Goal: Transaction & Acquisition: Purchase product/service

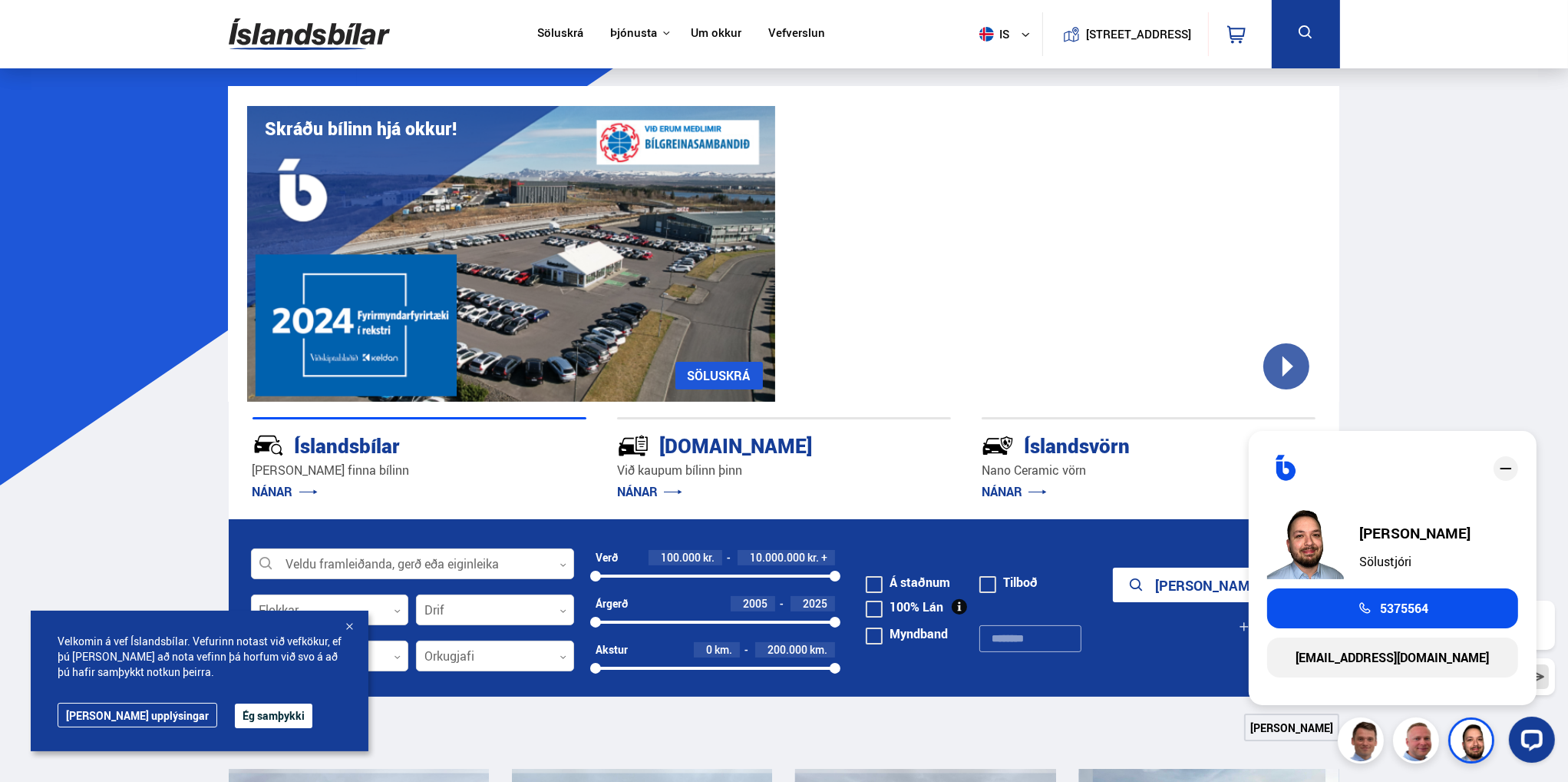
click at [1302, 44] on button at bounding box center [1306, 34] width 68 height 68
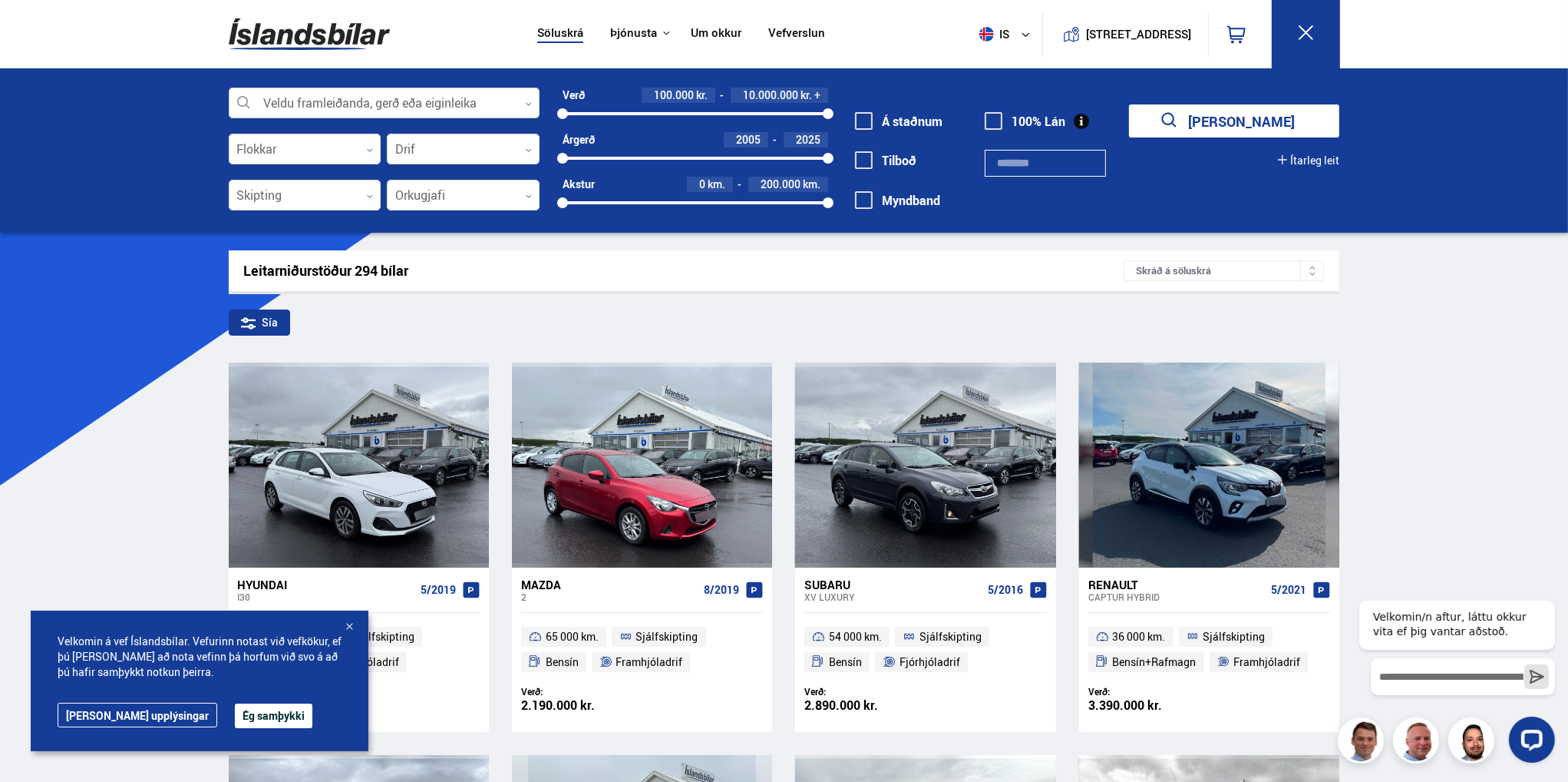
click at [384, 91] on div at bounding box center [384, 104] width 311 height 31
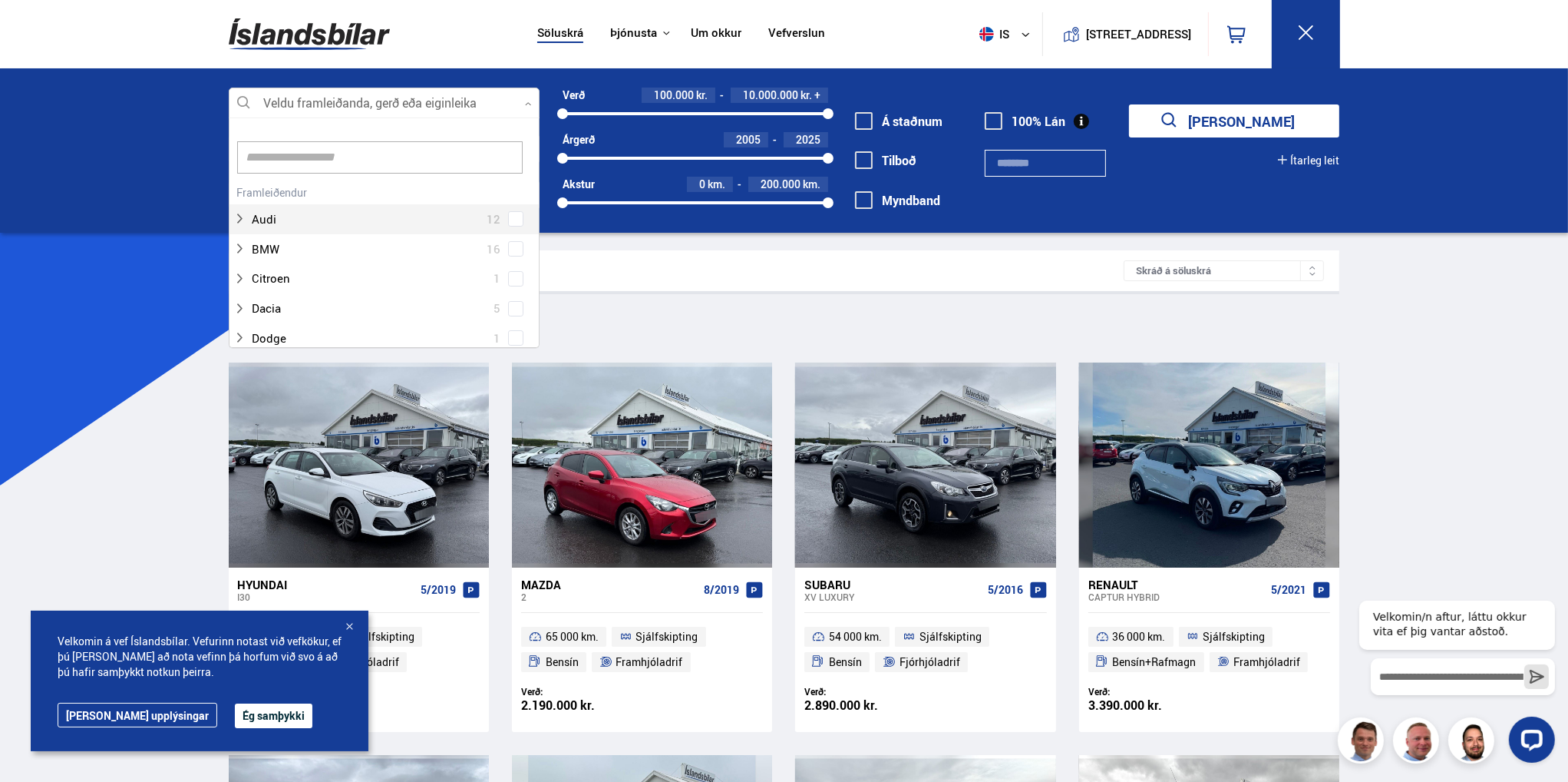
scroll to position [229, 306]
click at [358, 155] on input at bounding box center [380, 157] width 286 height 32
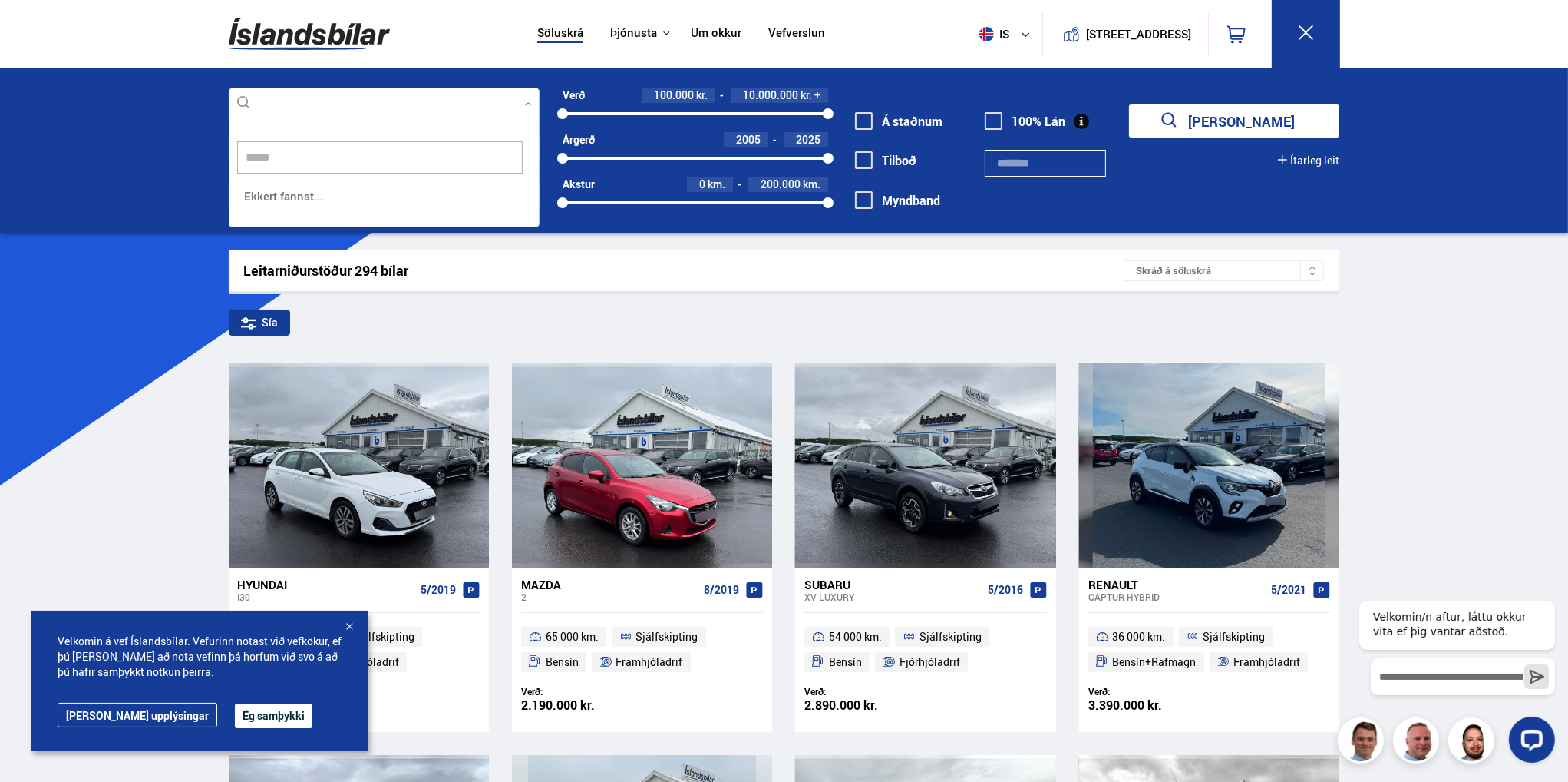
type input "******"
click at [242, 101] on div at bounding box center [384, 104] width 311 height 31
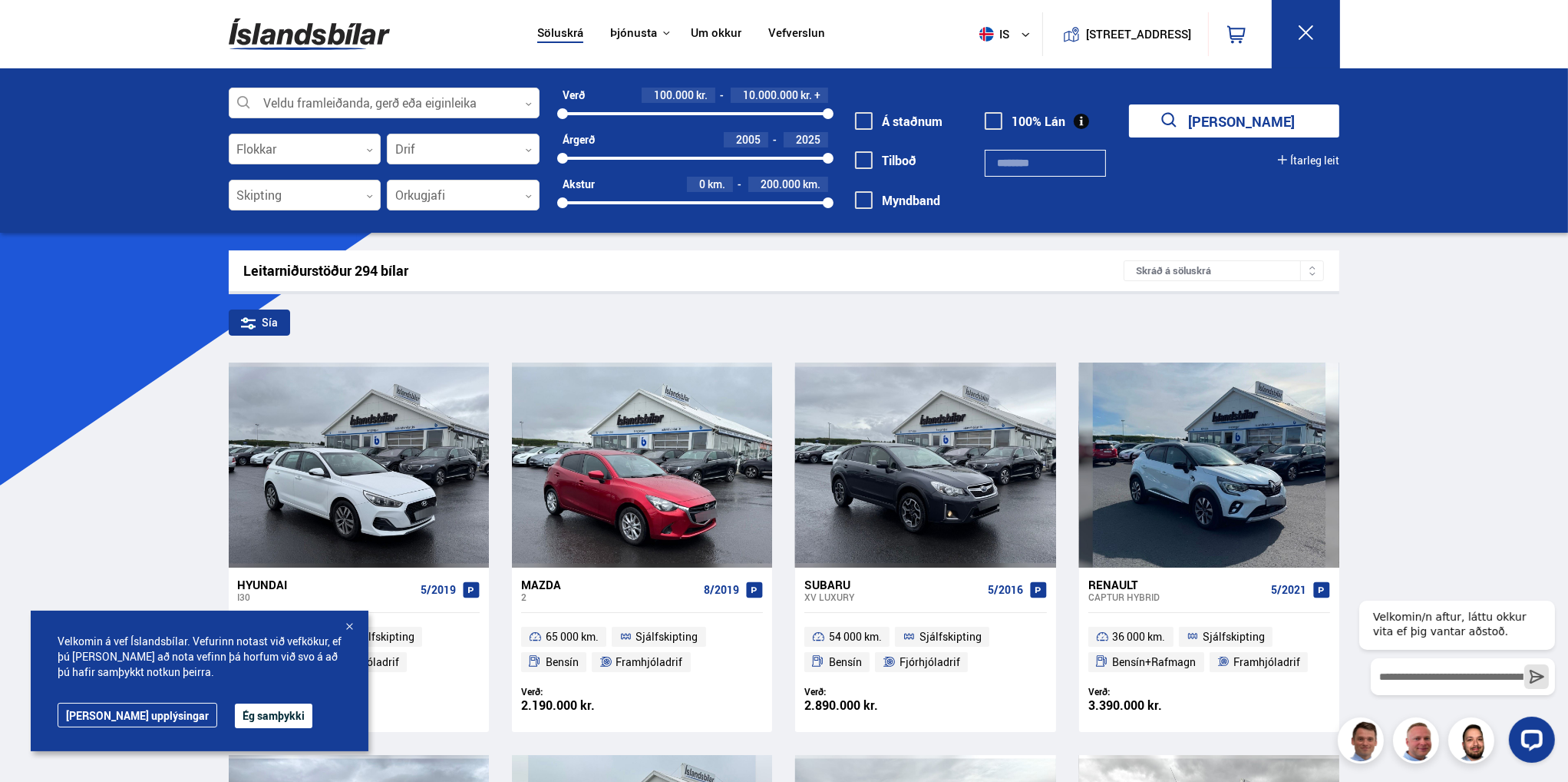
click at [1181, 119] on icon "submit" at bounding box center [1170, 121] width 22 height 22
click at [1024, 170] on input "text" at bounding box center [1045, 162] width 122 height 27
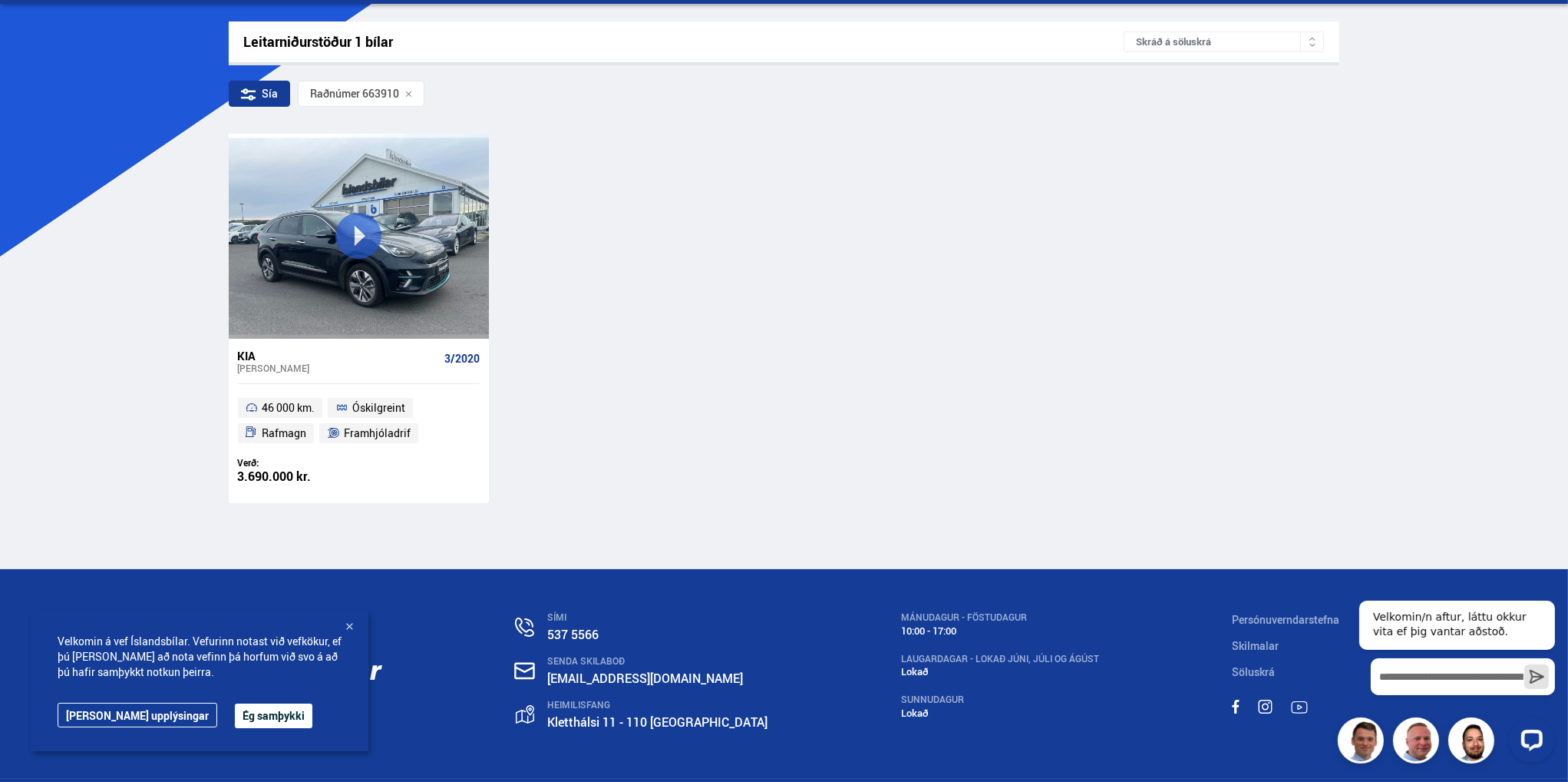
scroll to position [230, 0]
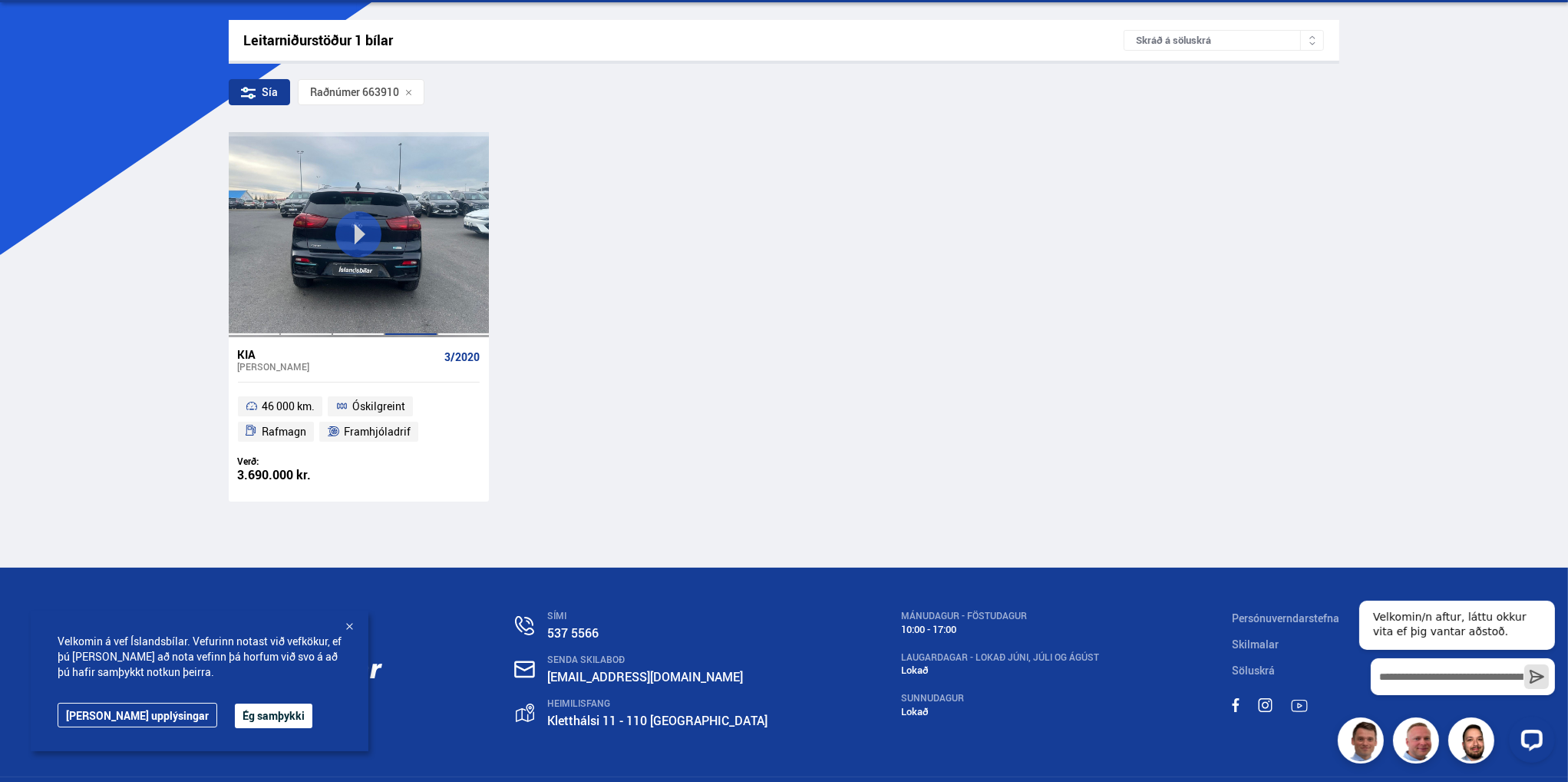
type input "******"
click at [425, 302] on div at bounding box center [411, 234] width 52 height 205
